Goal: Contribute content

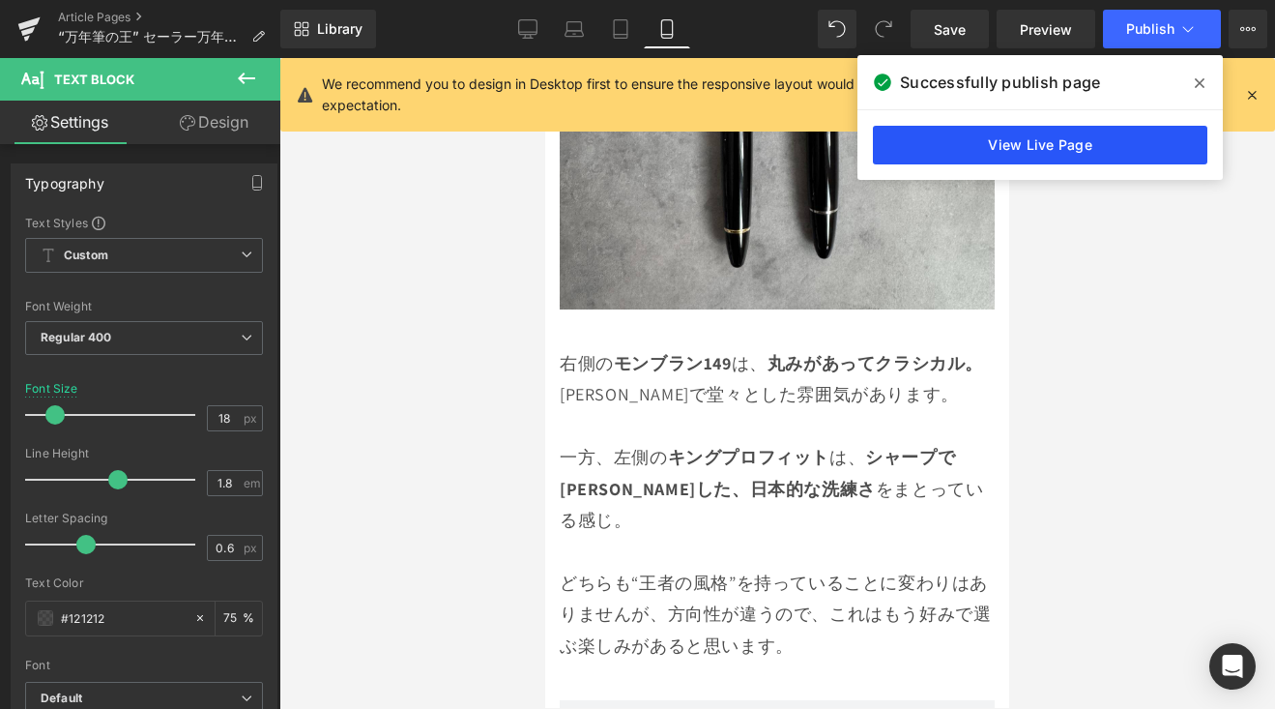
click at [934, 147] on link "View Live Page" at bounding box center [1040, 145] width 335 height 39
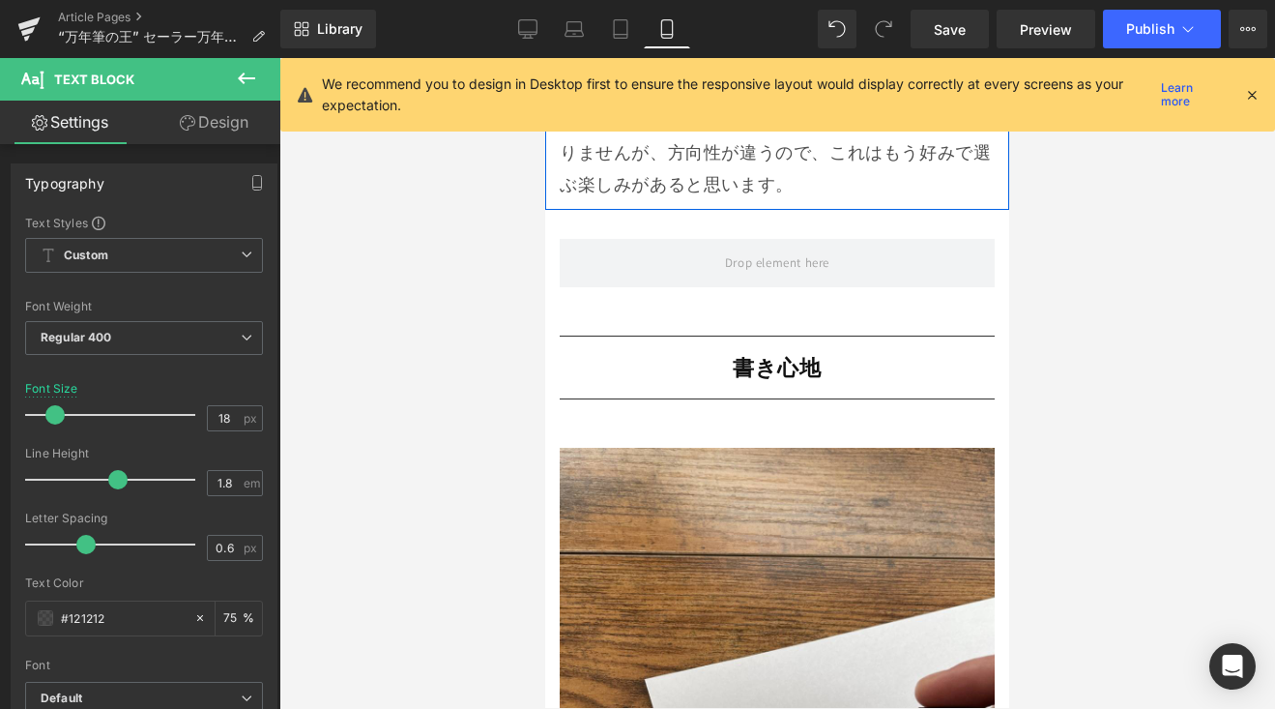
scroll to position [10976, 0]
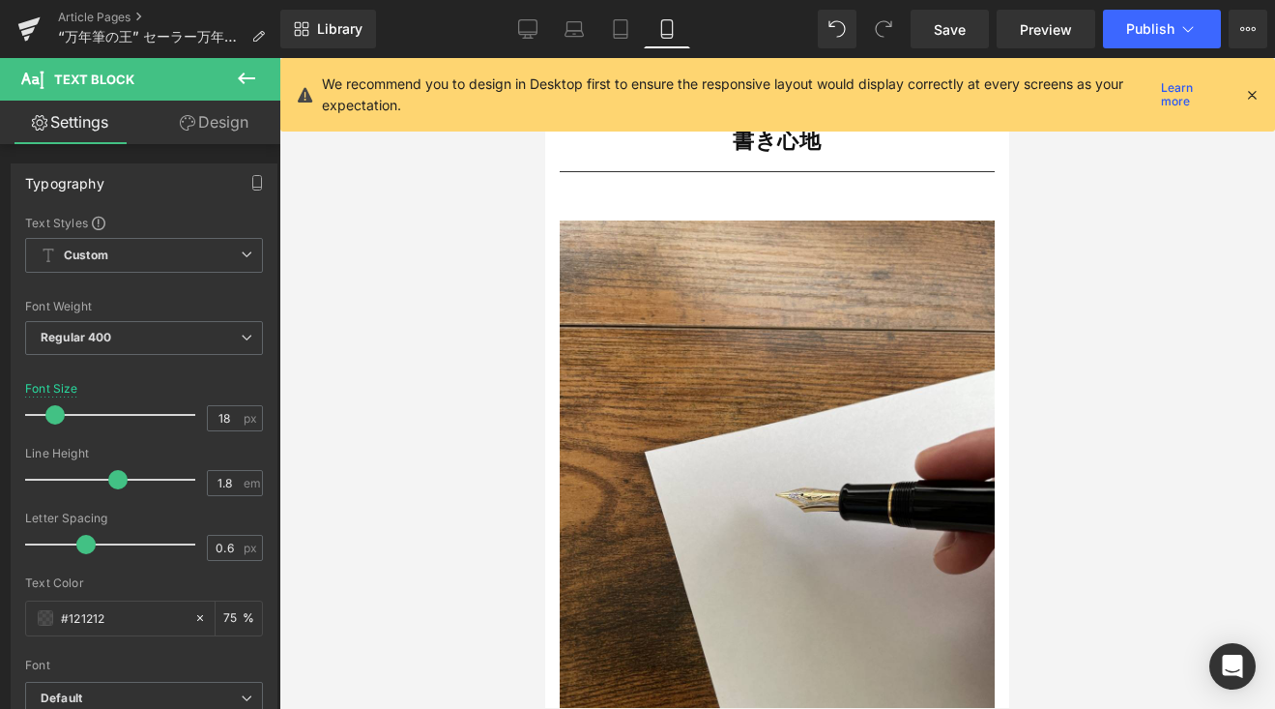
drag, startPoint x: 523, startPoint y: 27, endPoint x: 572, endPoint y: 73, distance: 67.1
click at [524, 26] on icon at bounding box center [527, 28] width 19 height 19
type input "20"
type input "75"
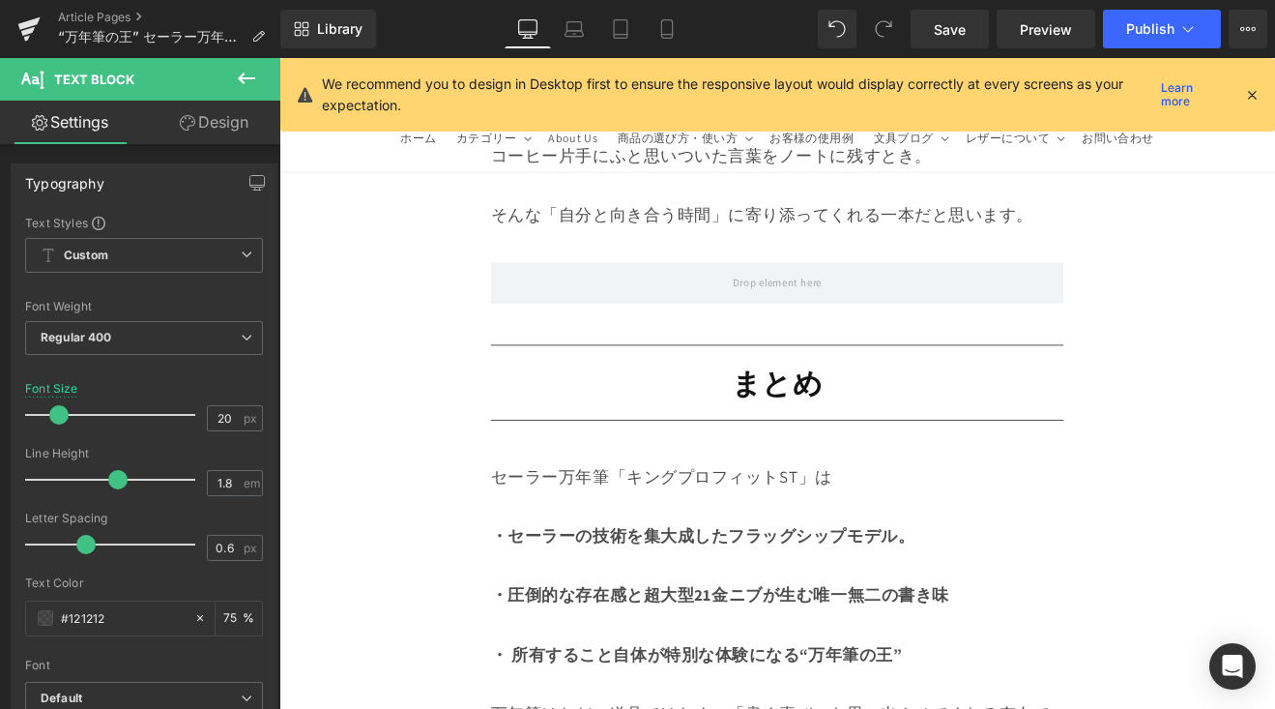
scroll to position [18409, 0]
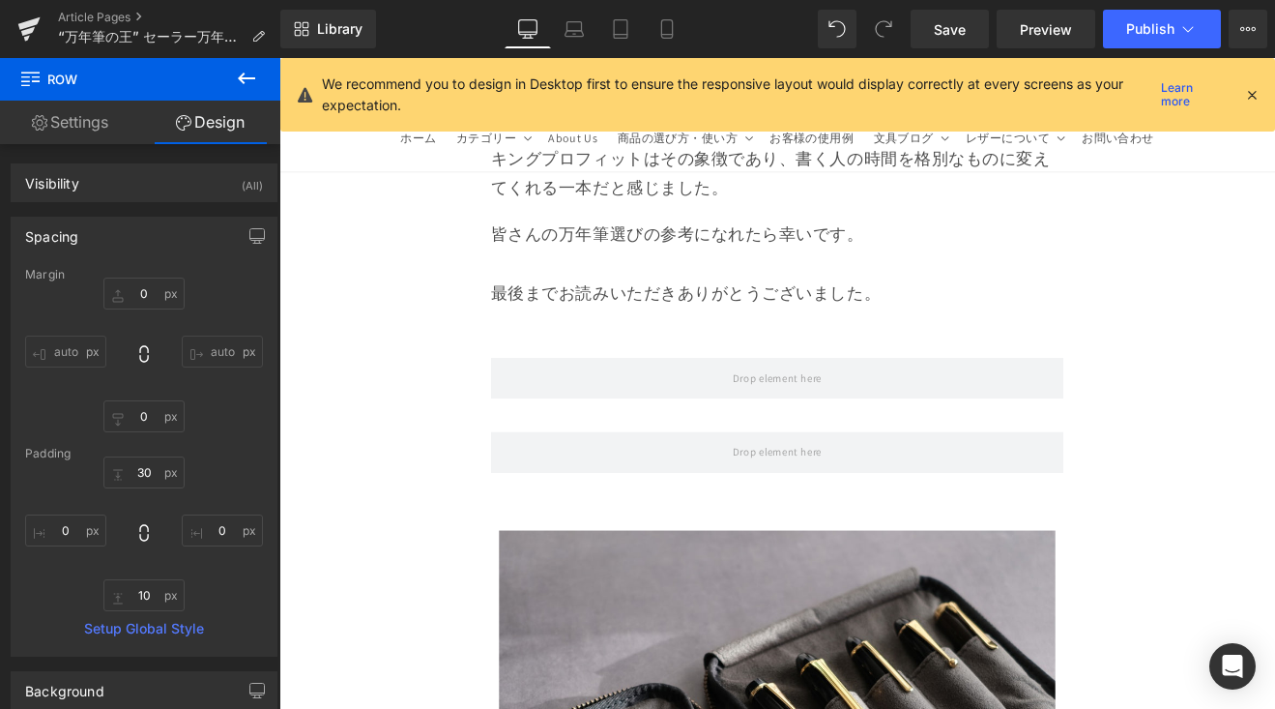
scroll to position [18665, 0]
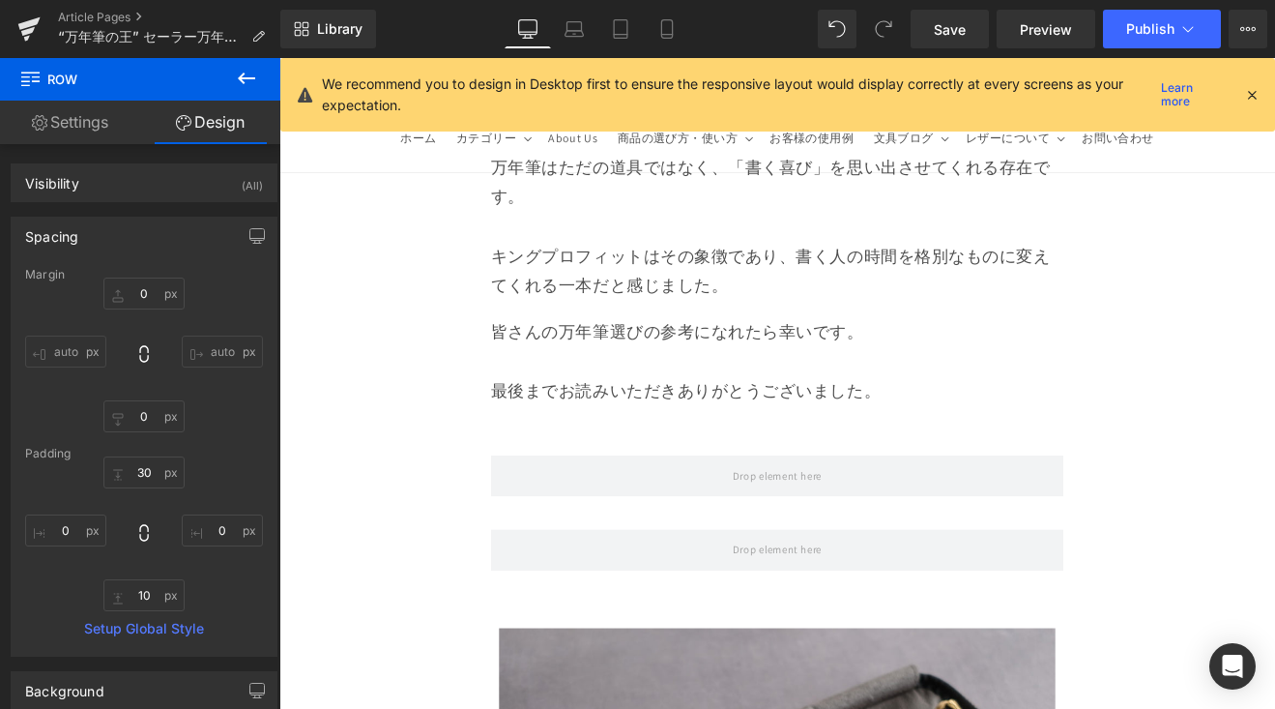
click at [254, 94] on button at bounding box center [247, 79] width 68 height 43
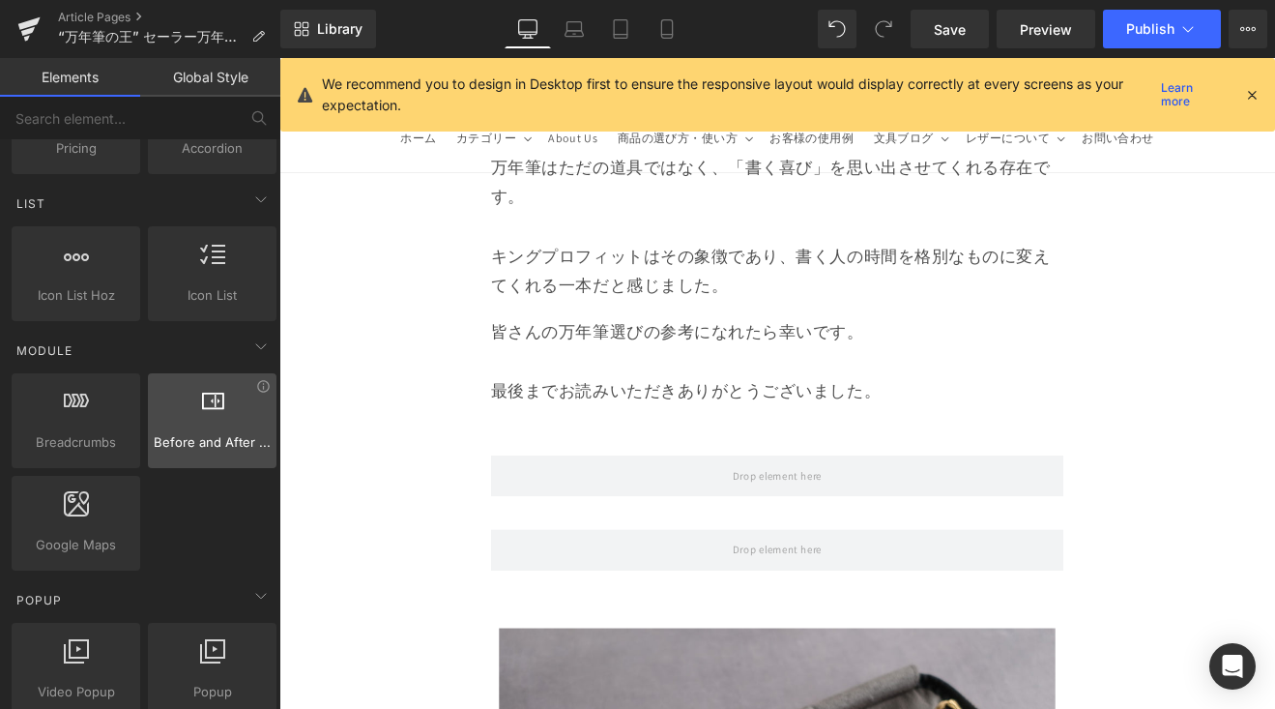
scroll to position [1005, 0]
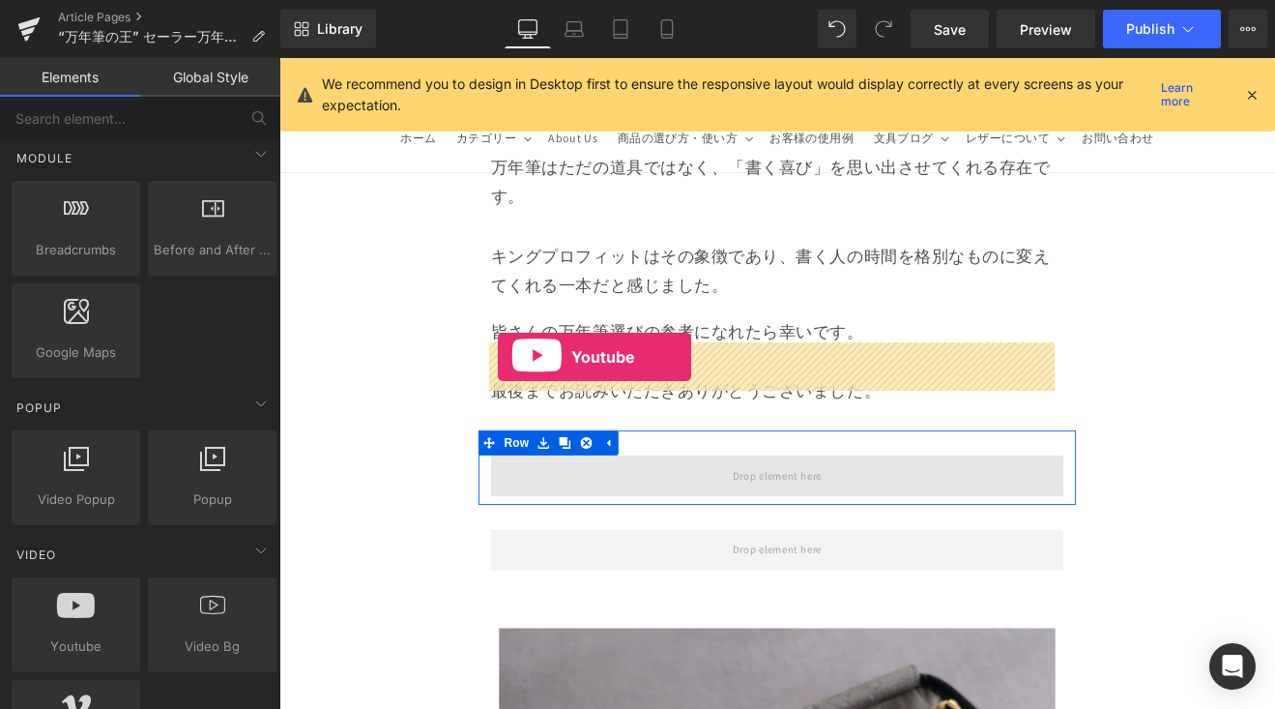
drag, startPoint x: 416, startPoint y: 600, endPoint x: 535, endPoint y: 411, distance: 223.8
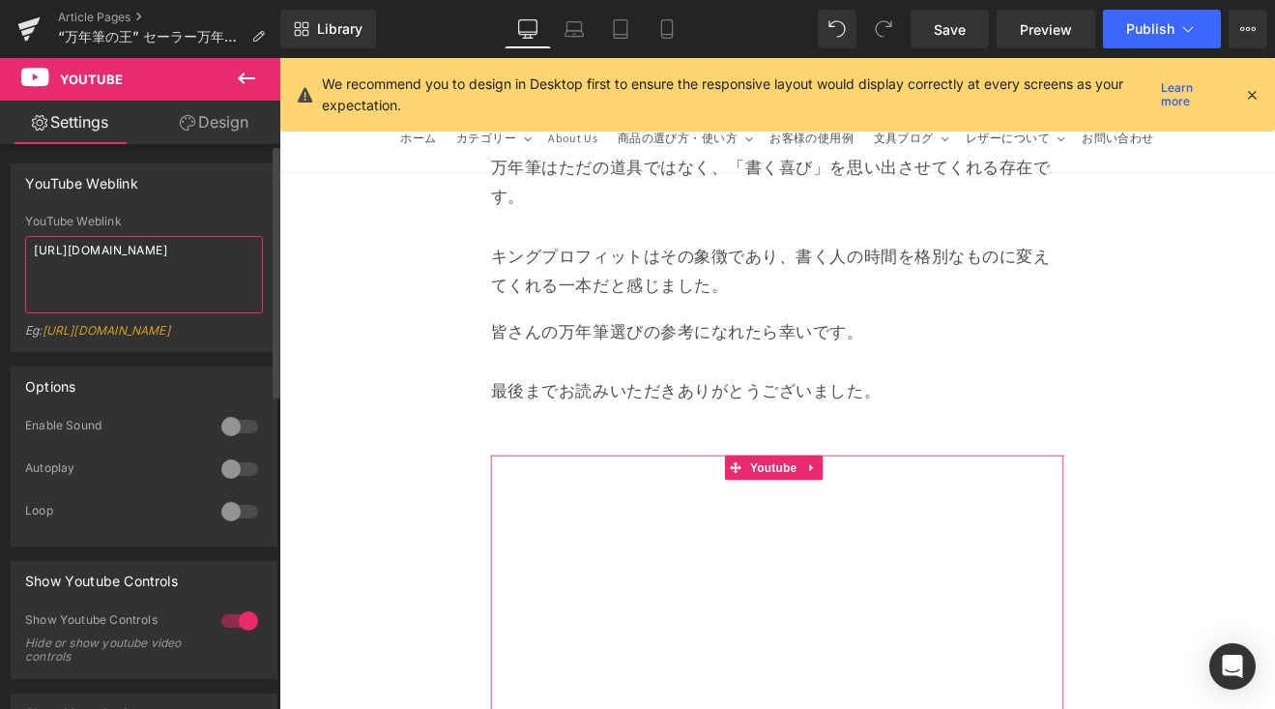
drag, startPoint x: 148, startPoint y: 267, endPoint x: 2, endPoint y: 231, distance: 150.3
click at [2, 231] on div "YouTube Weblink YouTube Weblink [URL][DOMAIN_NAME] Eg: [URL][DOMAIN_NAME]" at bounding box center [144, 250] width 289 height 203
paste textarea "[URL][DOMAIN_NAME]"
type textarea "[URL][DOMAIN_NAME]"
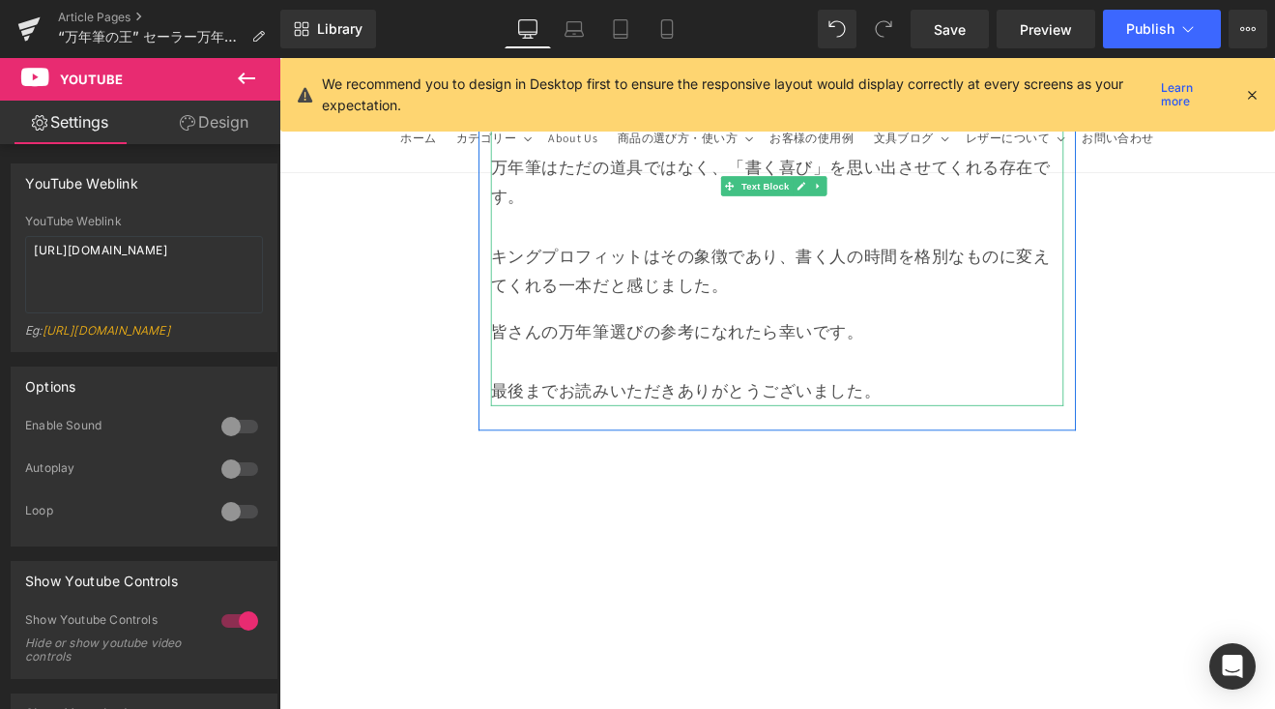
click at [993, 362] on p "皆さんの万年筆選びの参考になれたら幸いです。 最後までお読みいただきありがとうございました。" at bounding box center [864, 414] width 673 height 104
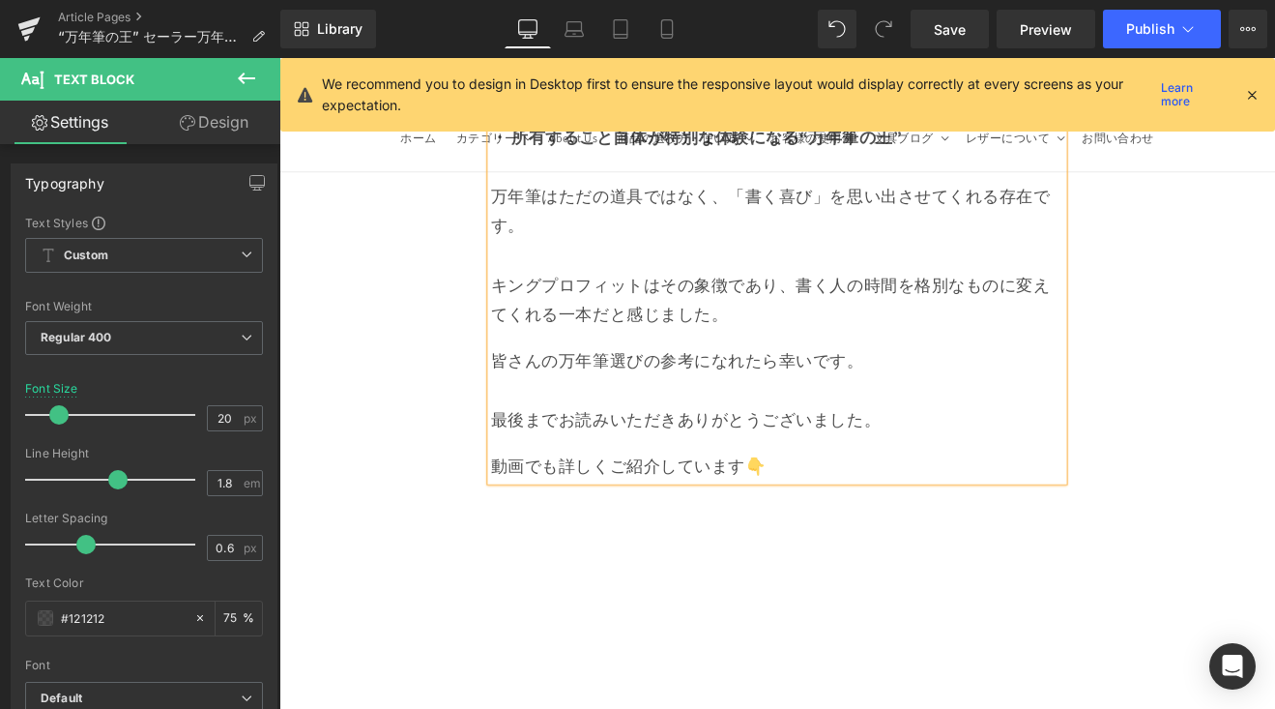
scroll to position [18626, 0]
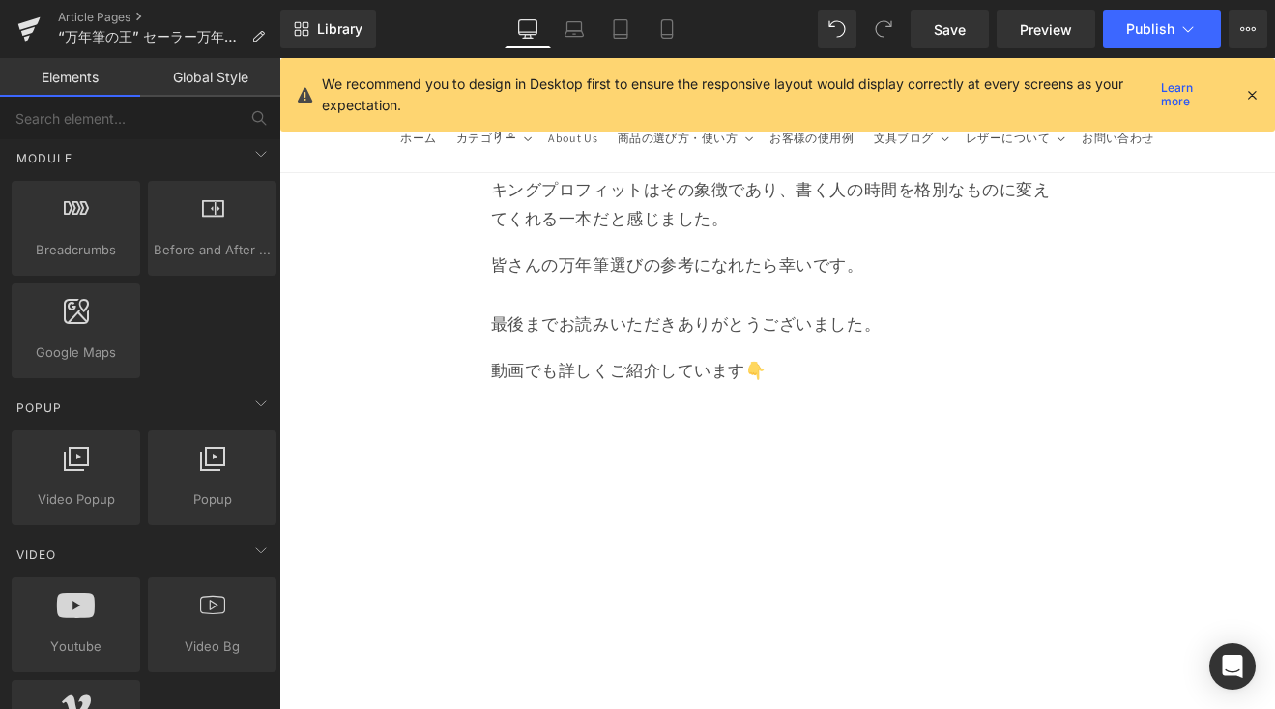
scroll to position [18754, 0]
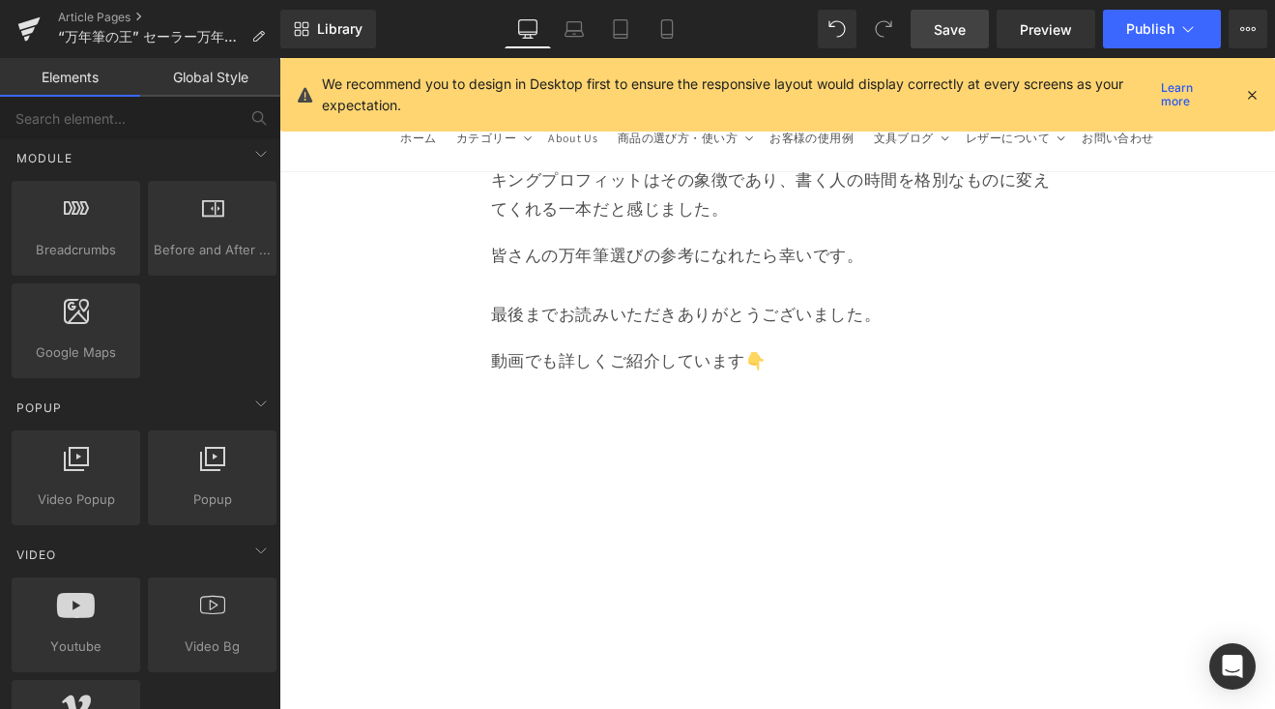
click at [934, 27] on link "Save" at bounding box center [950, 29] width 78 height 39
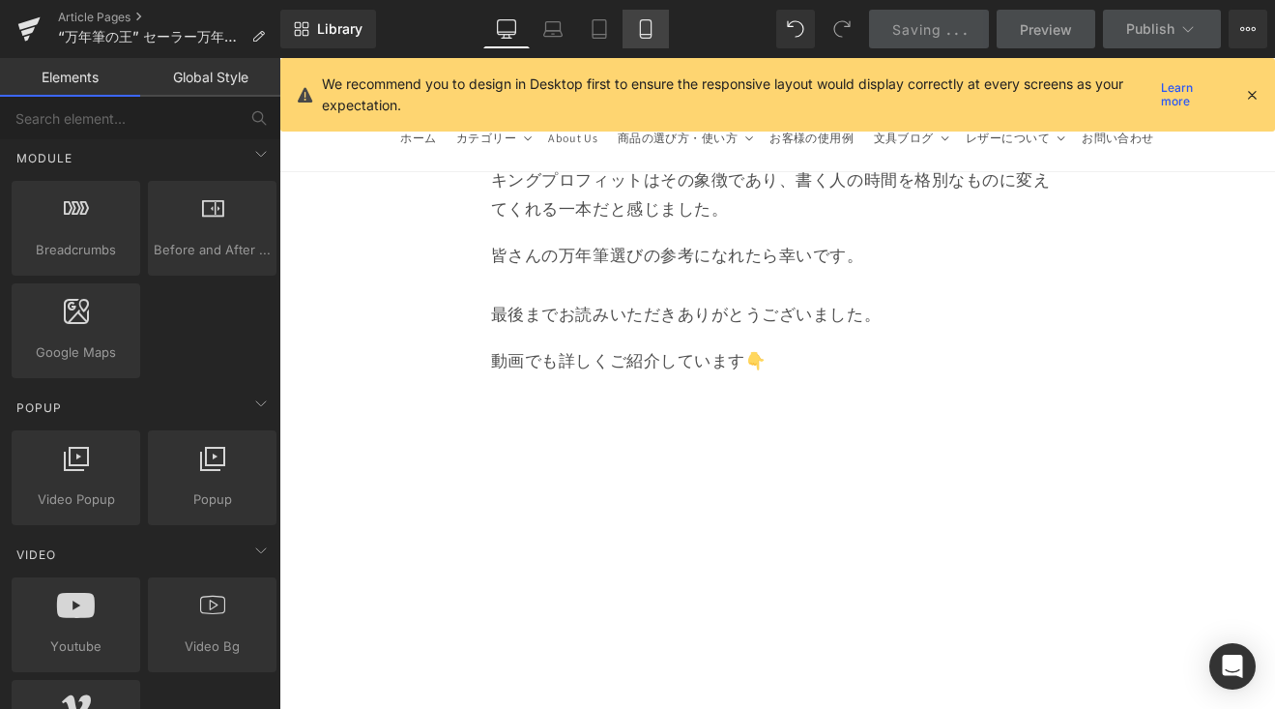
click at [642, 12] on link "Mobile" at bounding box center [646, 29] width 46 height 39
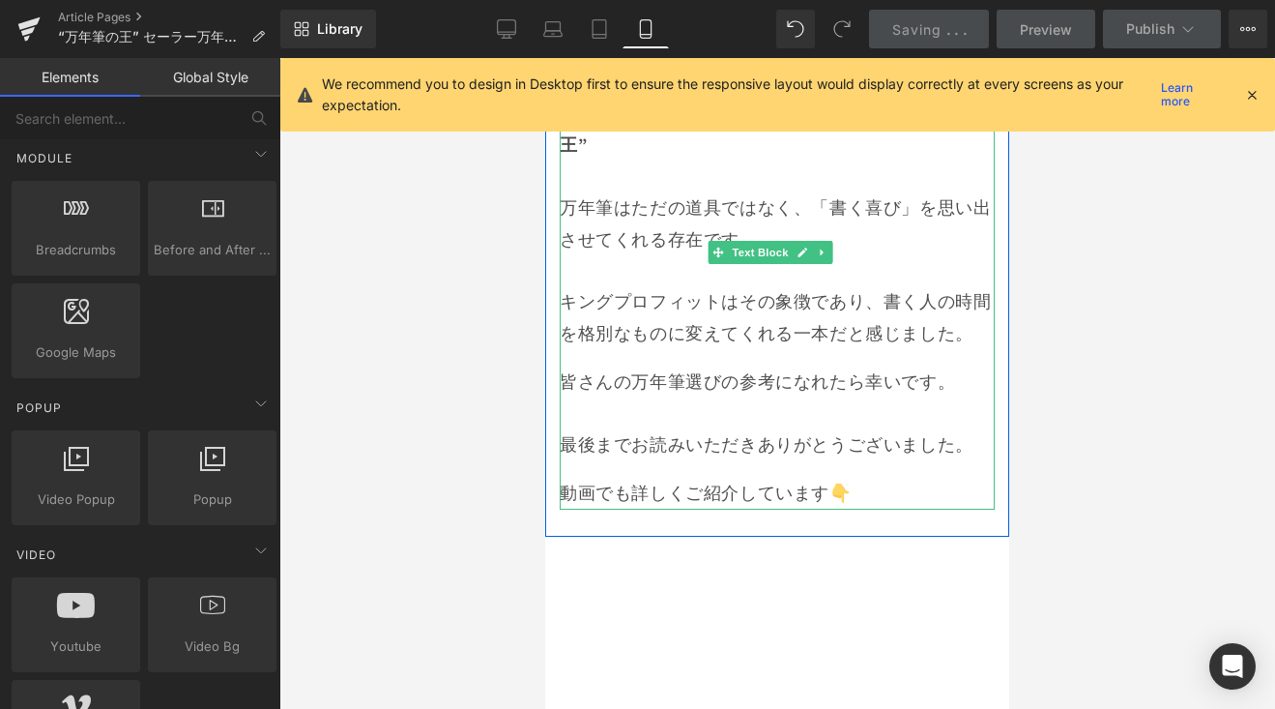
scroll to position [15195, 0]
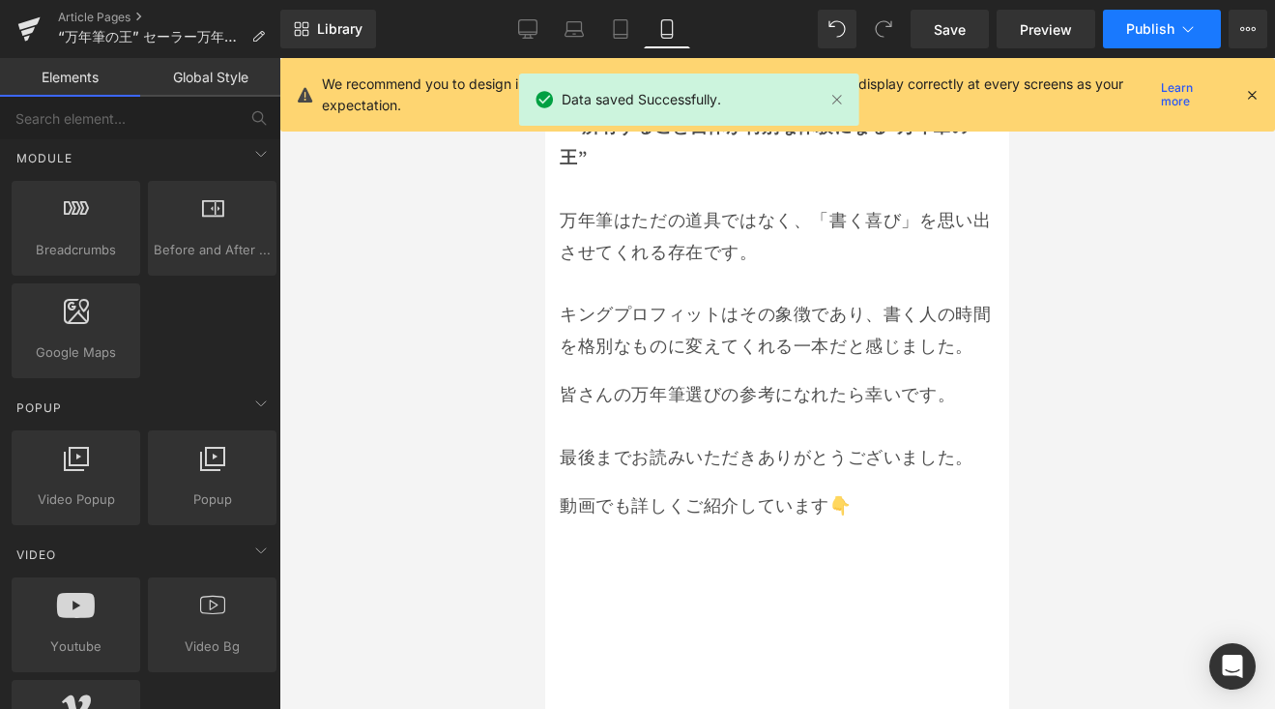
click at [1171, 39] on button "Publish" at bounding box center [1162, 29] width 118 height 39
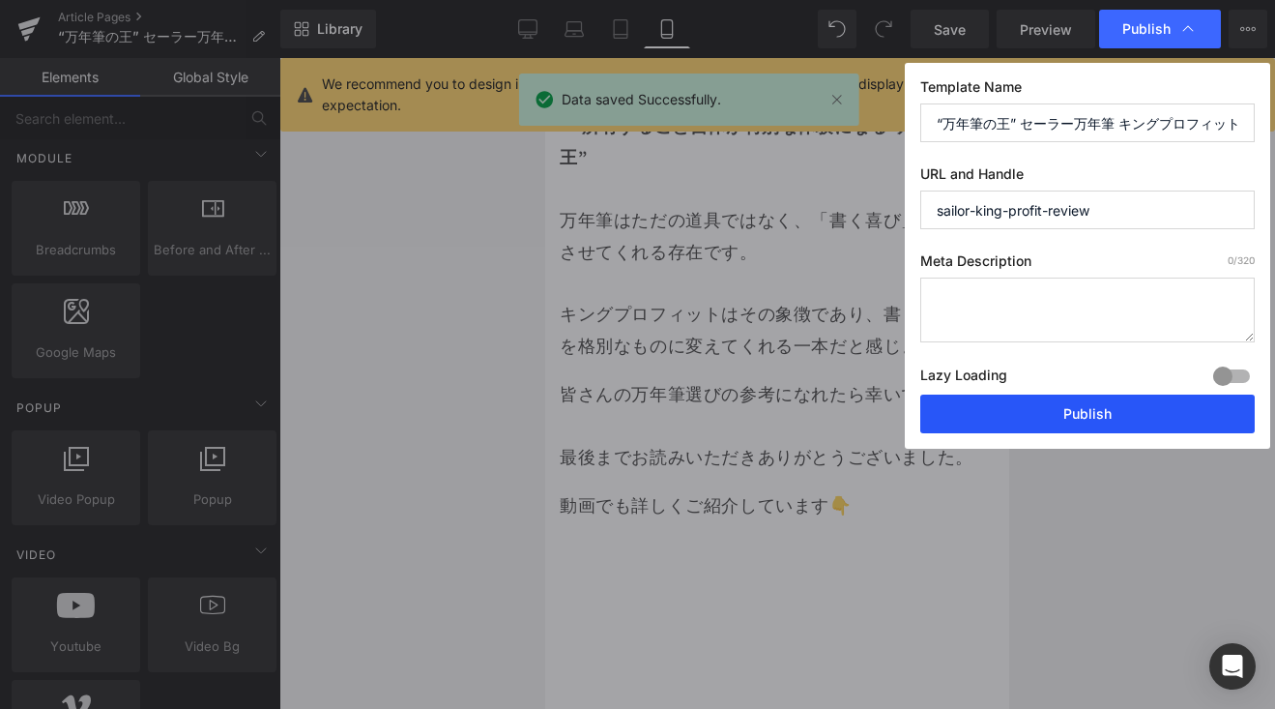
click at [1123, 406] on button "Publish" at bounding box center [1088, 414] width 335 height 39
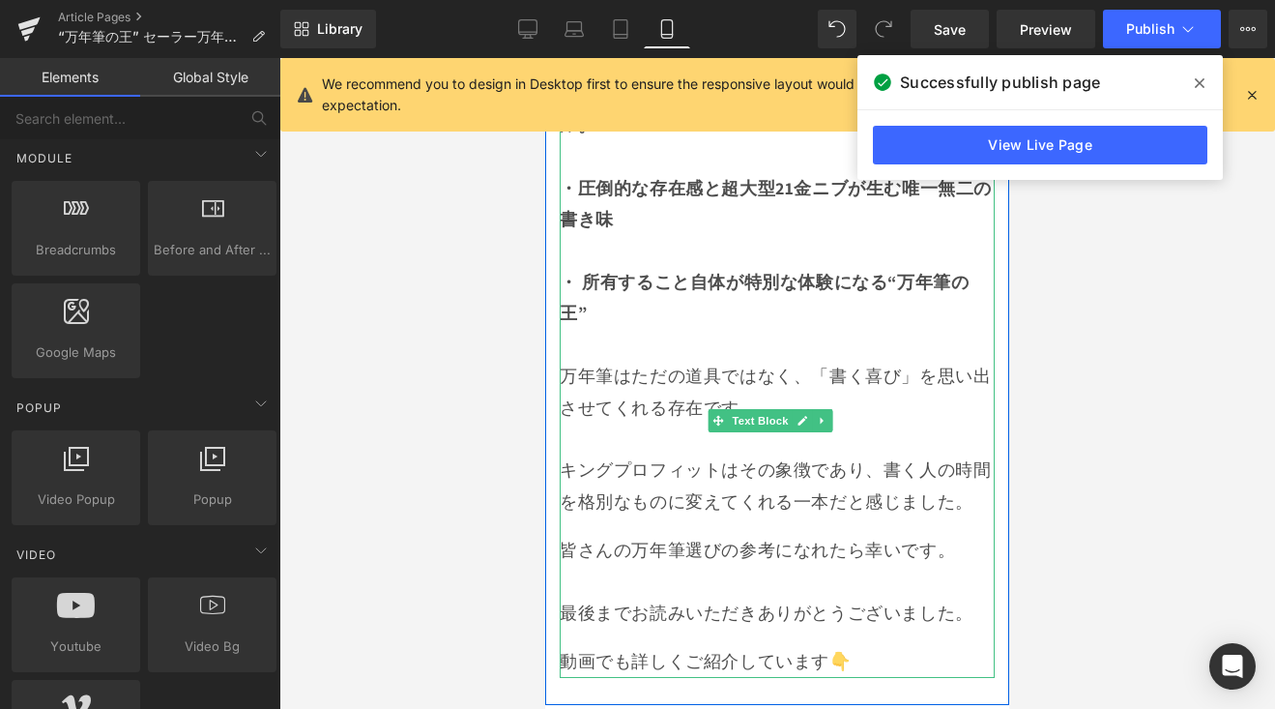
scroll to position [15014, 0]
